Goal: Communication & Community: Connect with others

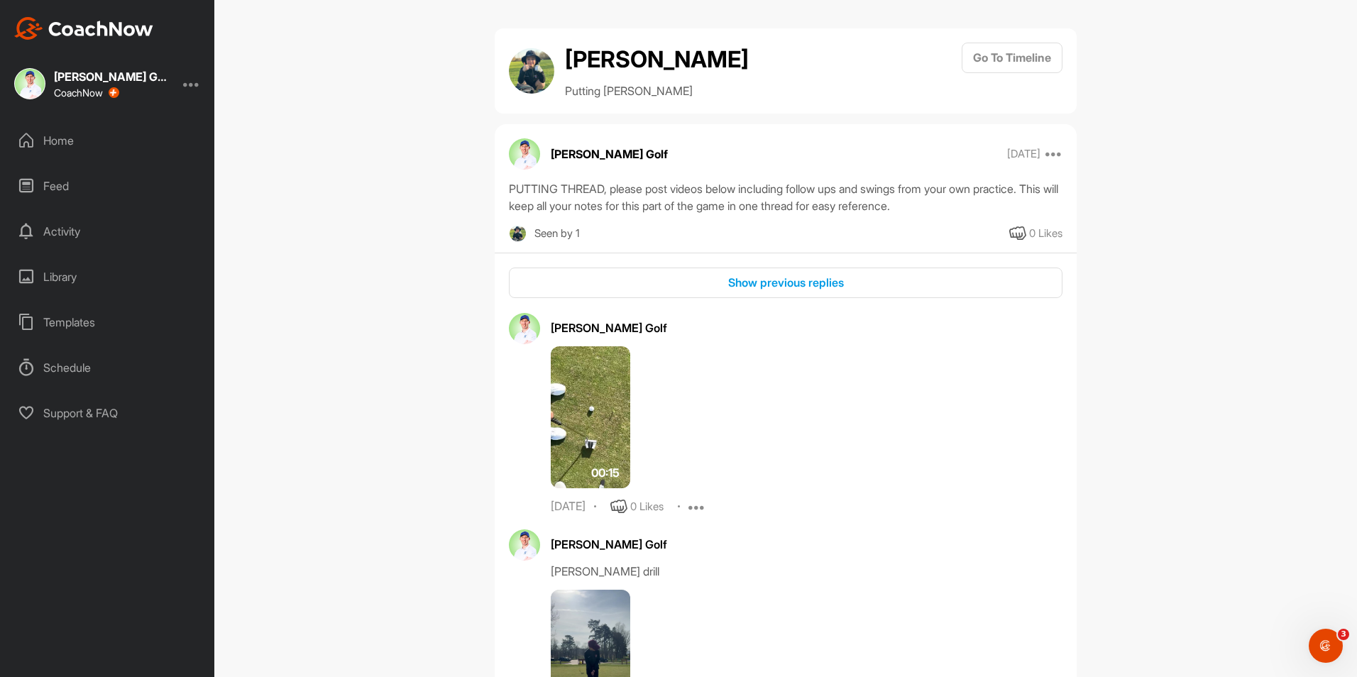
scroll to position [7697, 0]
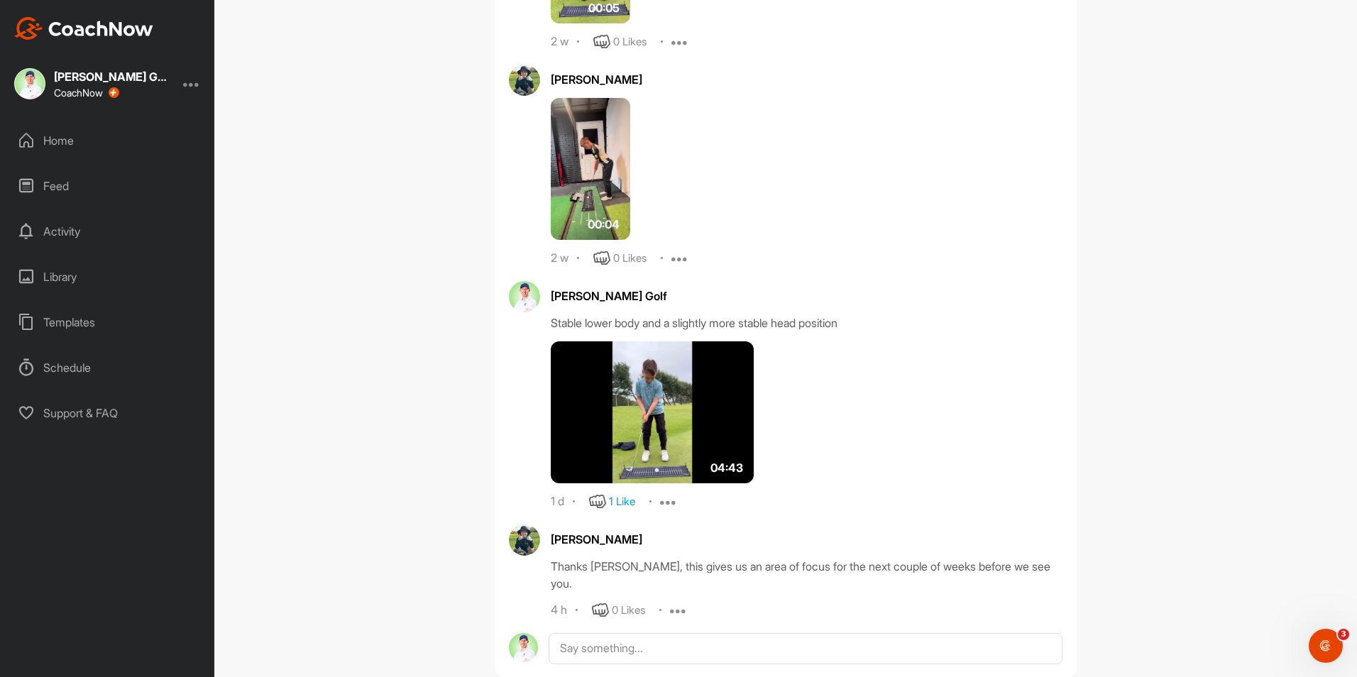
click at [65, 136] on div "Home" at bounding box center [108, 140] width 200 height 35
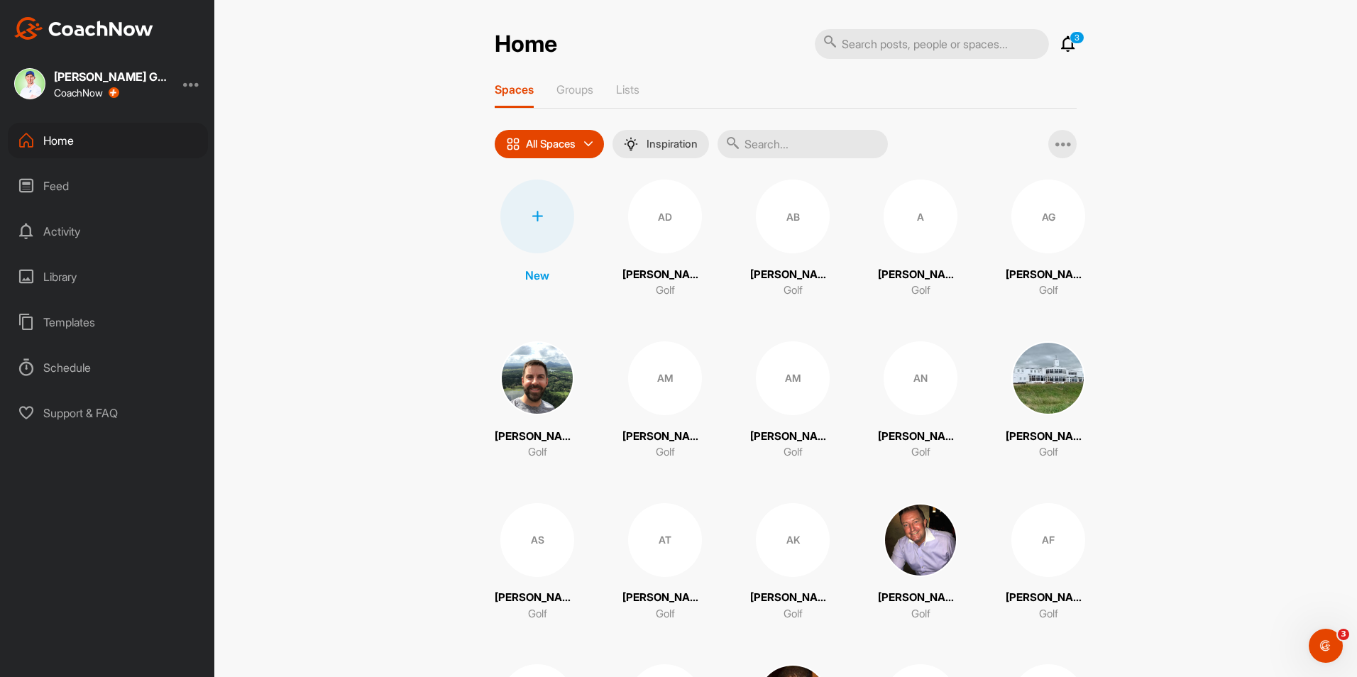
click at [888, 49] on input "text" at bounding box center [932, 44] width 234 height 30
type input "m"
type input "[PERSON_NAME]"
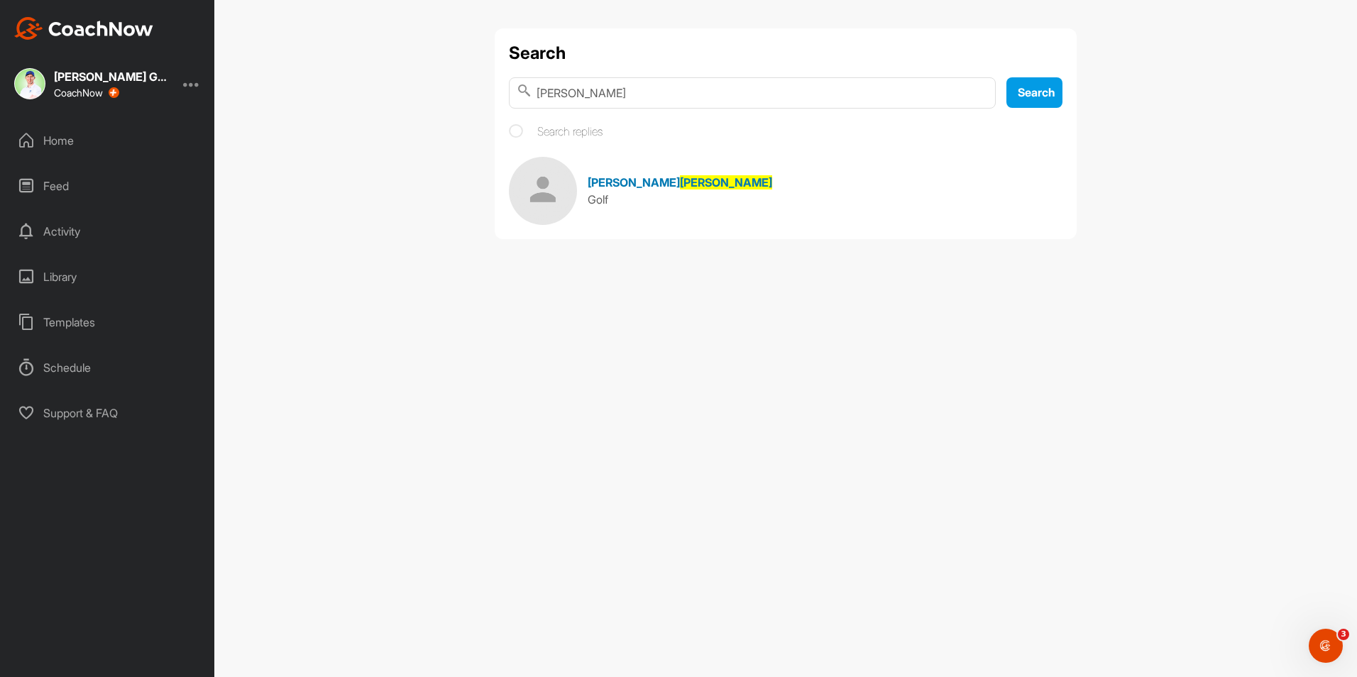
click at [605, 184] on span "[PERSON_NAME]" at bounding box center [634, 182] width 92 height 14
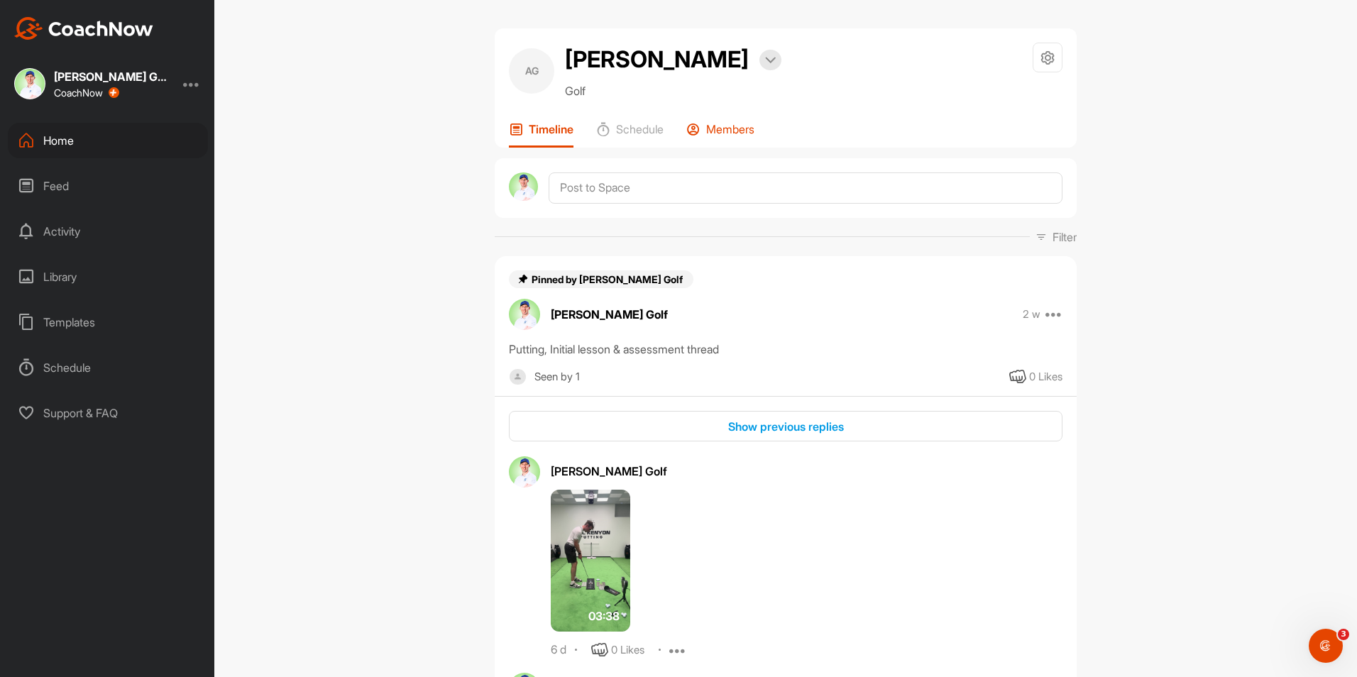
click at [725, 132] on p "Members" at bounding box center [730, 129] width 48 height 14
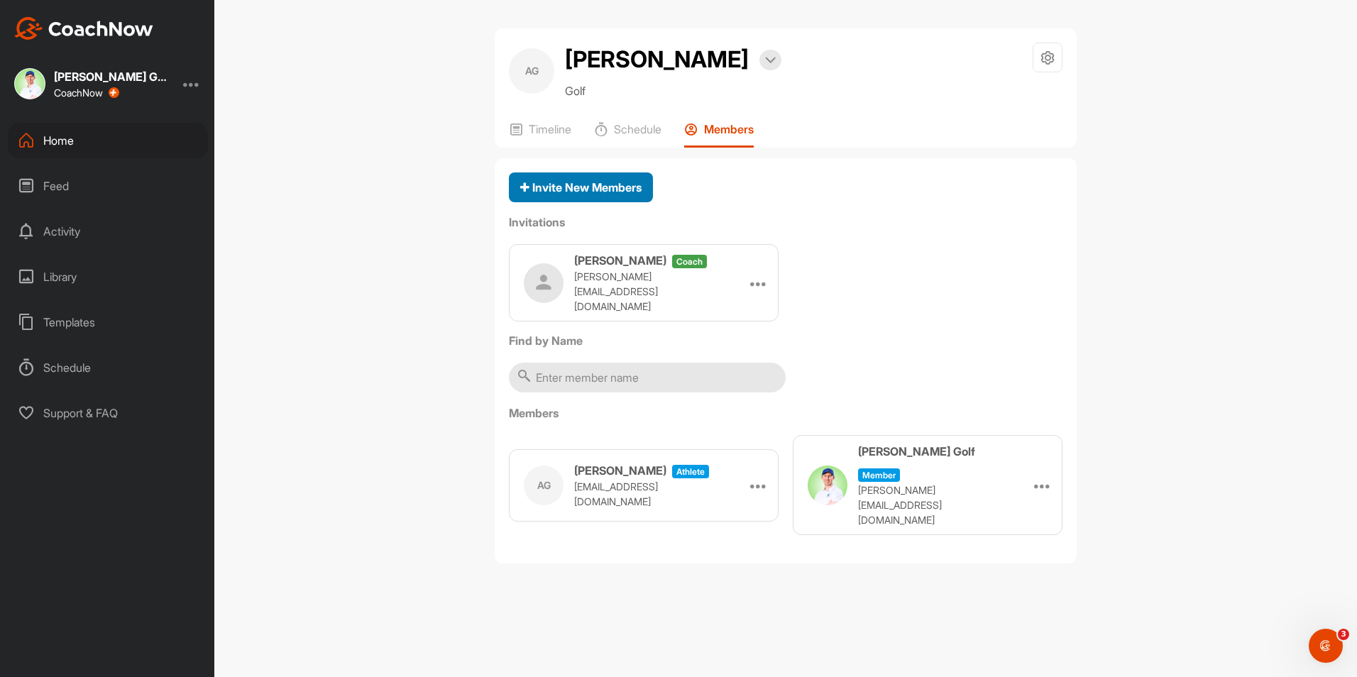
click at [559, 177] on button "Invite New Members" at bounding box center [581, 187] width 144 height 31
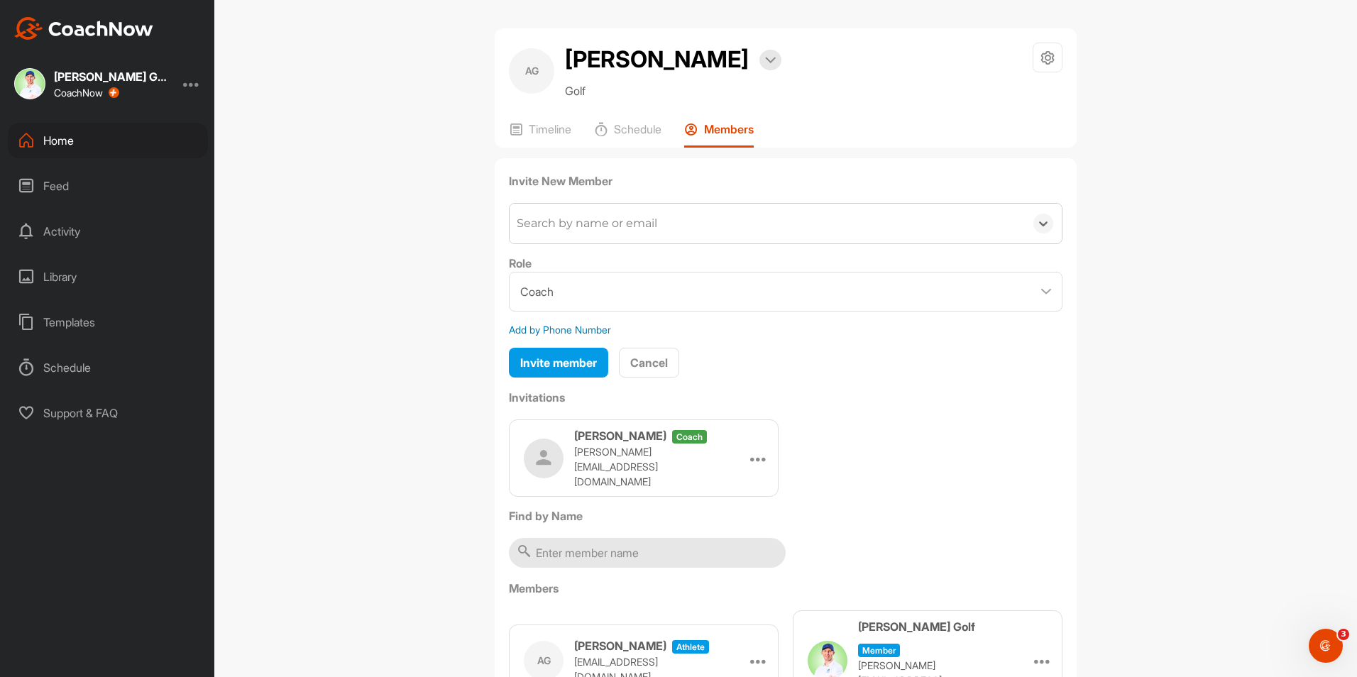
click at [768, 222] on div "Search by name or email" at bounding box center [767, 224] width 515 height 40
click at [686, 288] on select "Coach Member" at bounding box center [786, 292] width 554 height 40
select select "contributor"
click at [509, 272] on select "Coach Member" at bounding box center [786, 292] width 554 height 40
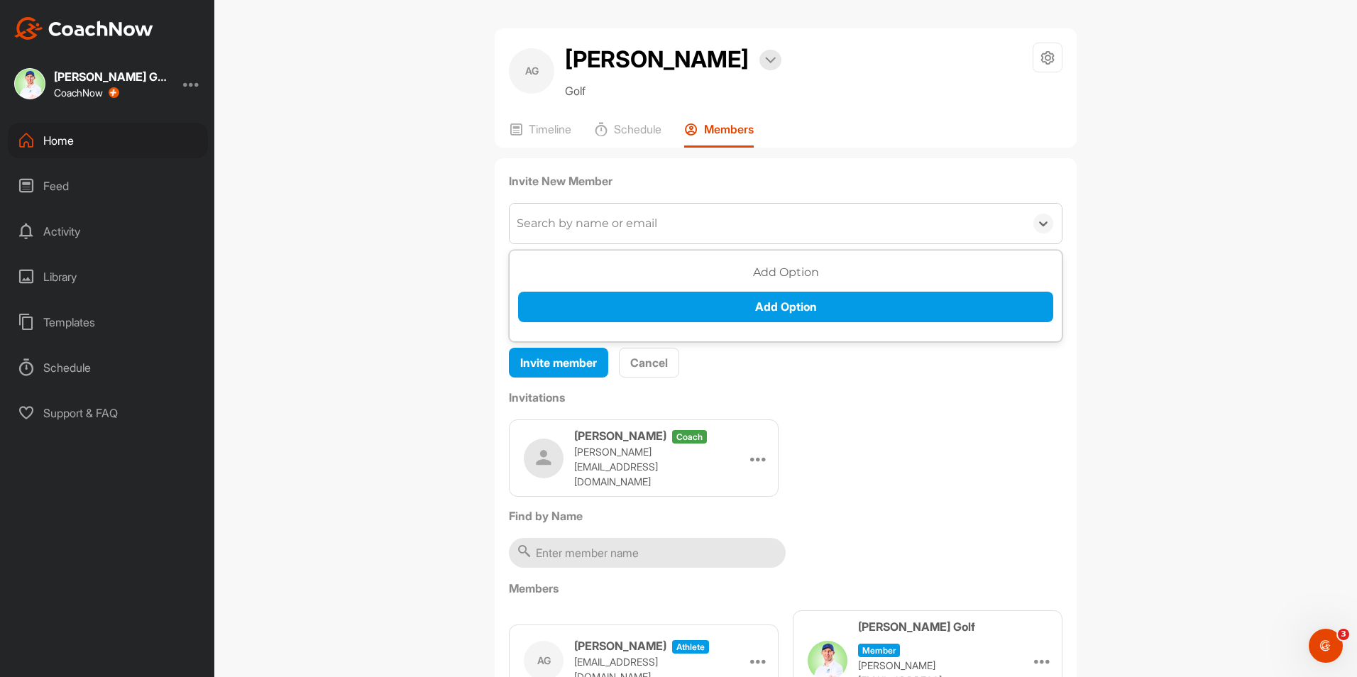
click at [664, 224] on div "Search by name or email" at bounding box center [767, 224] width 515 height 40
type input "[PERSON_NAME]"
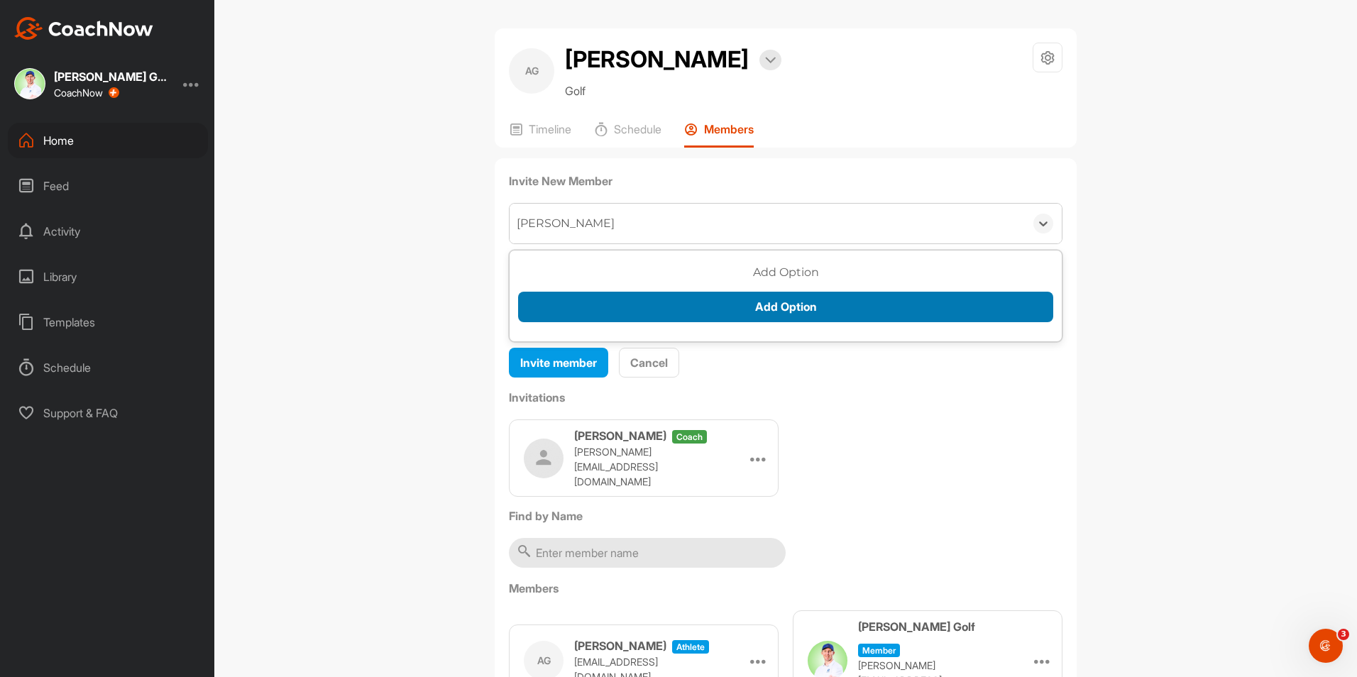
click at [736, 302] on button "Add Option" at bounding box center [785, 307] width 535 height 31
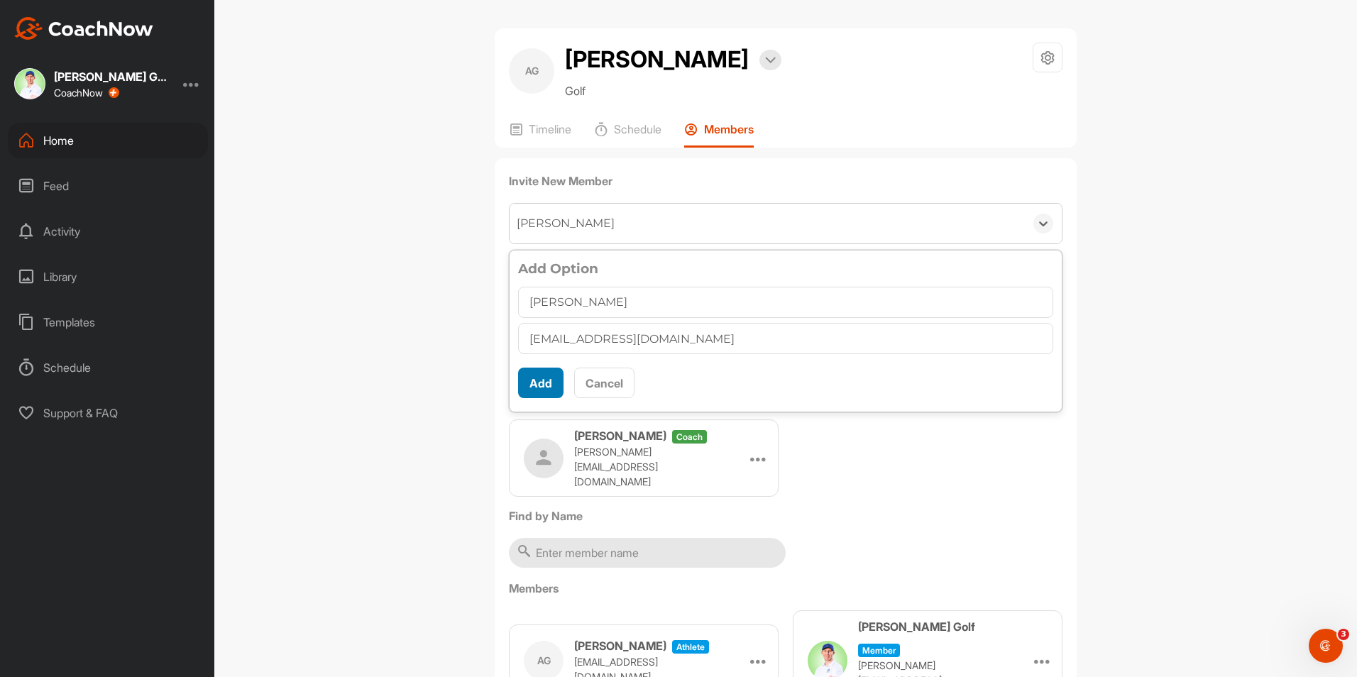
type input "[EMAIL_ADDRESS][DOMAIN_NAME]"
click at [530, 382] on button "Add" at bounding box center [540, 383] width 45 height 31
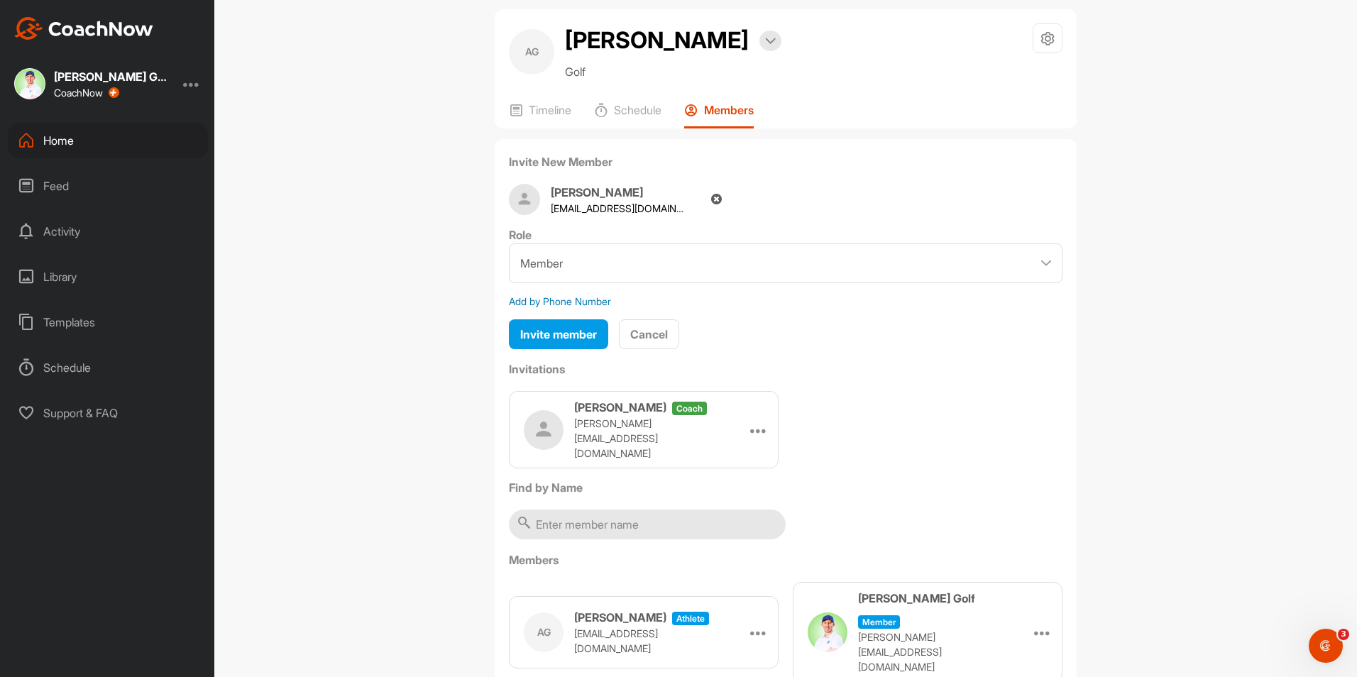
scroll to position [0, 0]
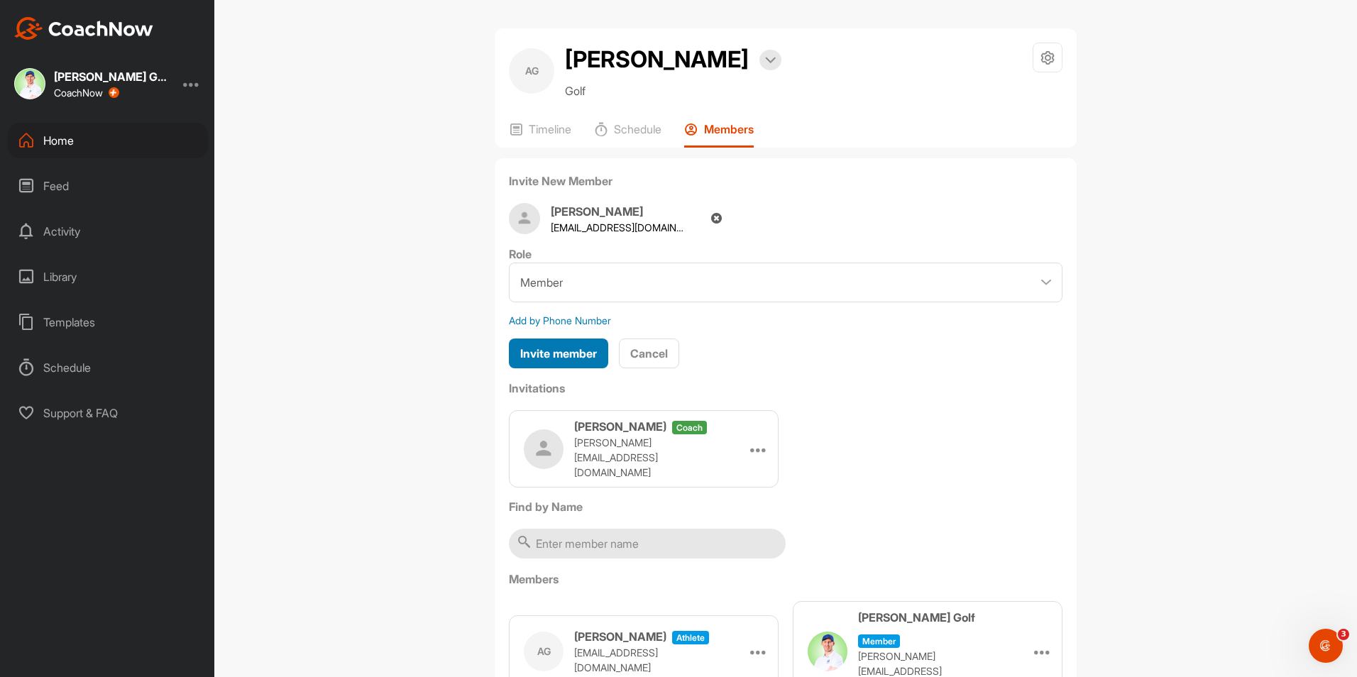
click at [568, 348] on span "Invite member" at bounding box center [558, 353] width 77 height 14
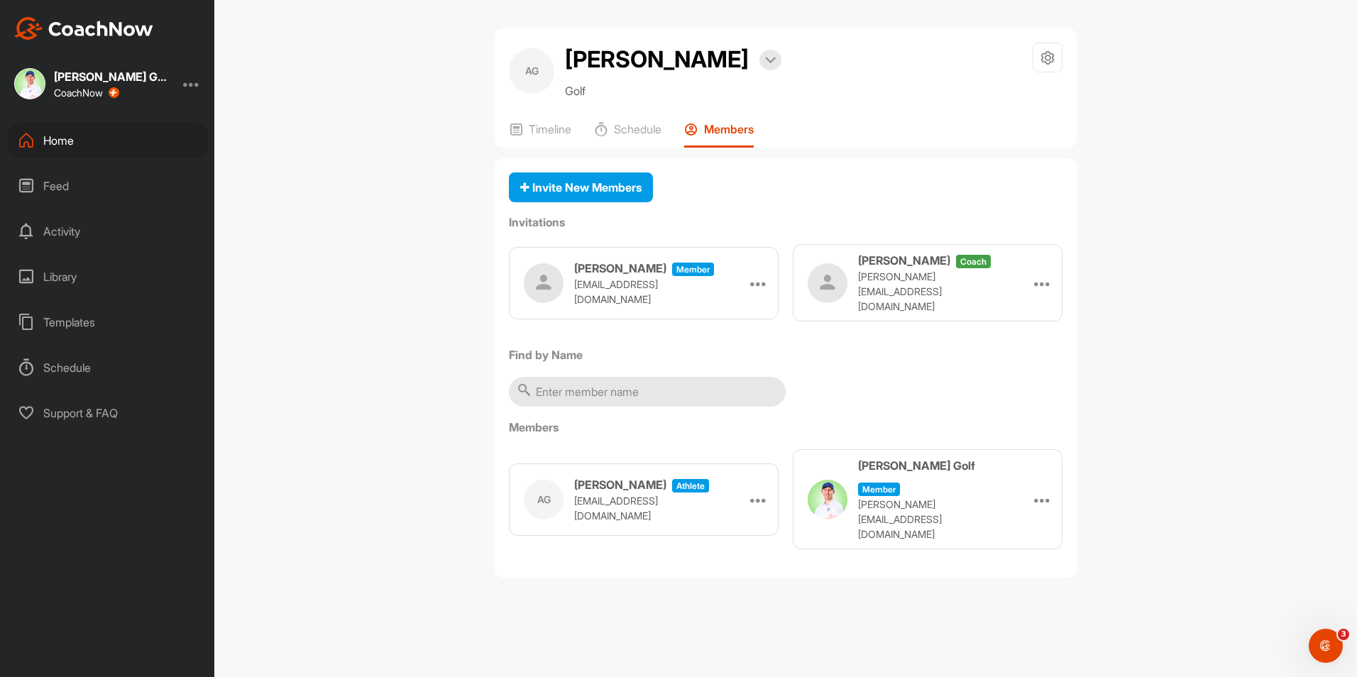
click at [106, 138] on div "Home" at bounding box center [108, 140] width 200 height 35
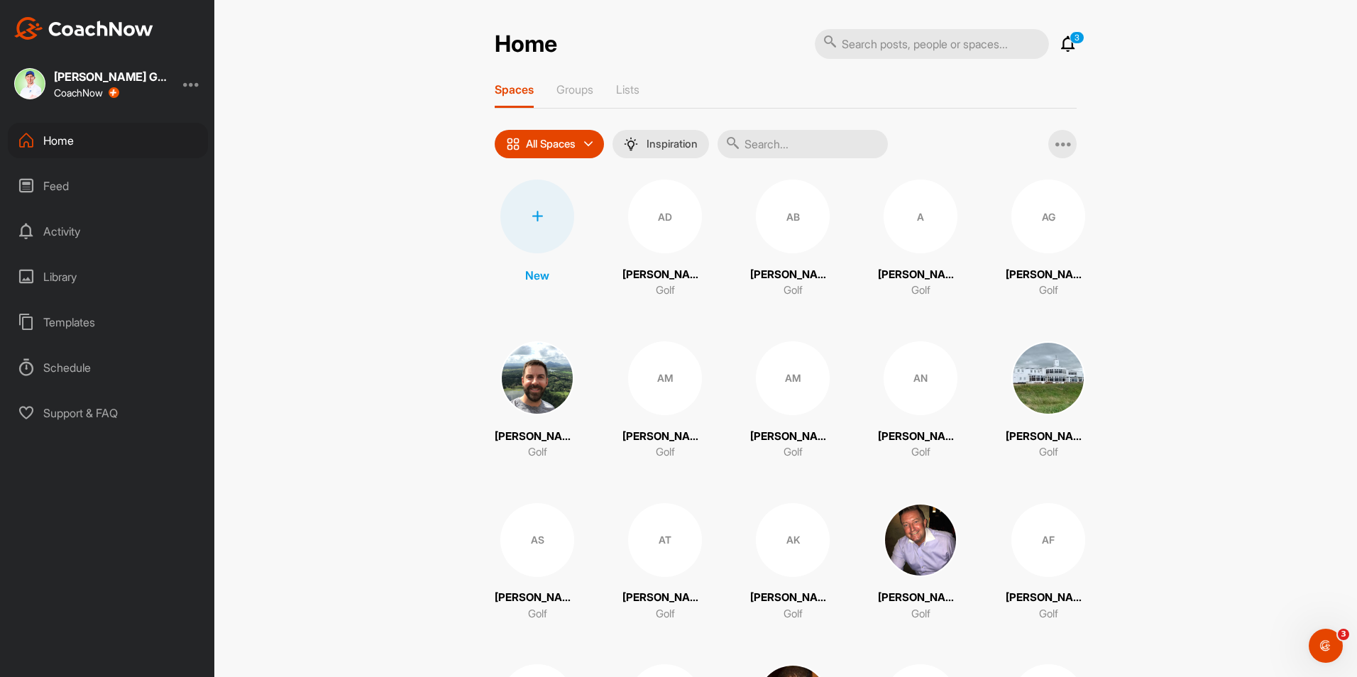
click at [1067, 45] on icon at bounding box center [1068, 43] width 17 height 17
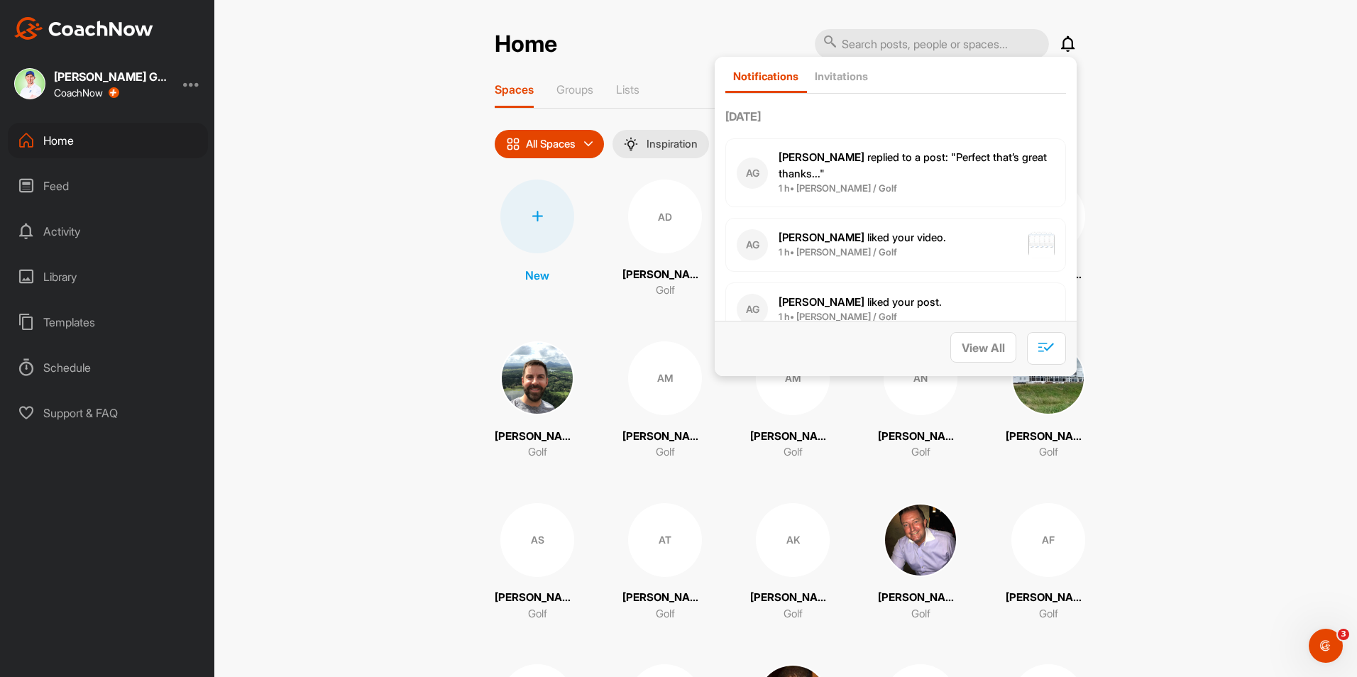
click at [948, 163] on span "[PERSON_NAME] replied to a post : "Perfect that’s great thanks..."" at bounding box center [913, 165] width 268 height 30
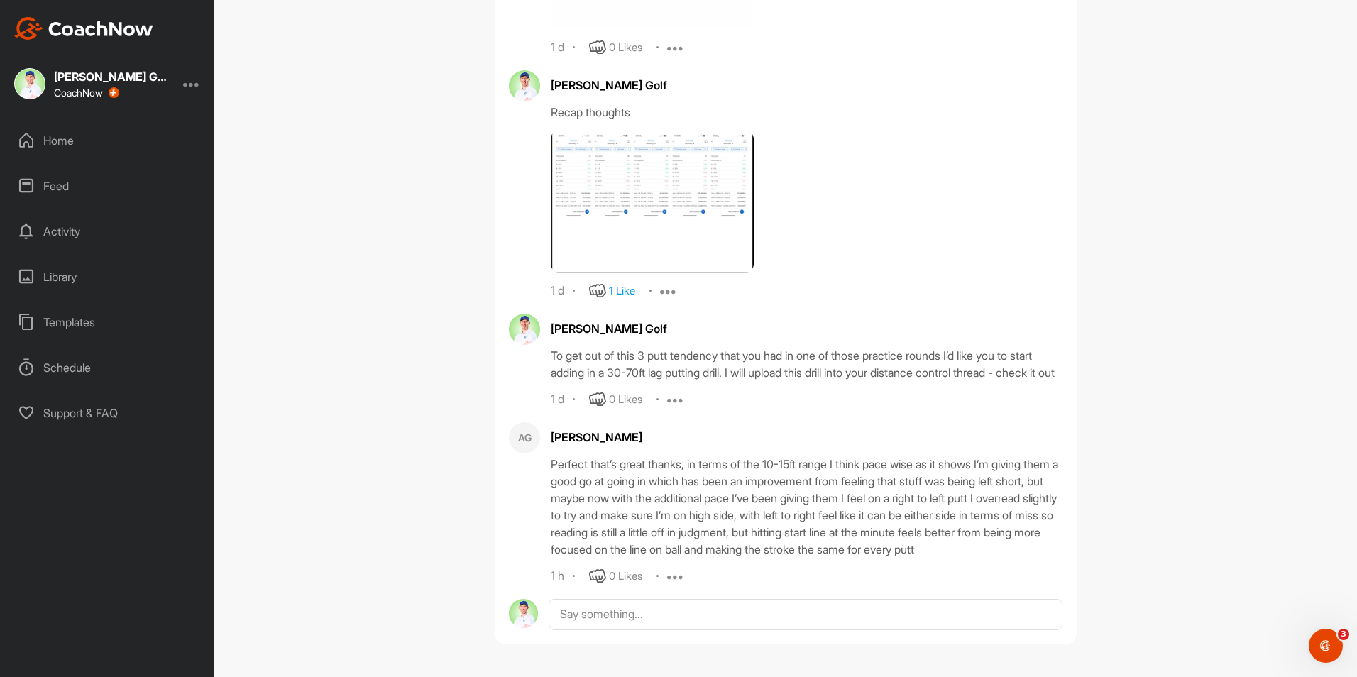
scroll to position [1909, 0]
